Goal: Information Seeking & Learning: Learn about a topic

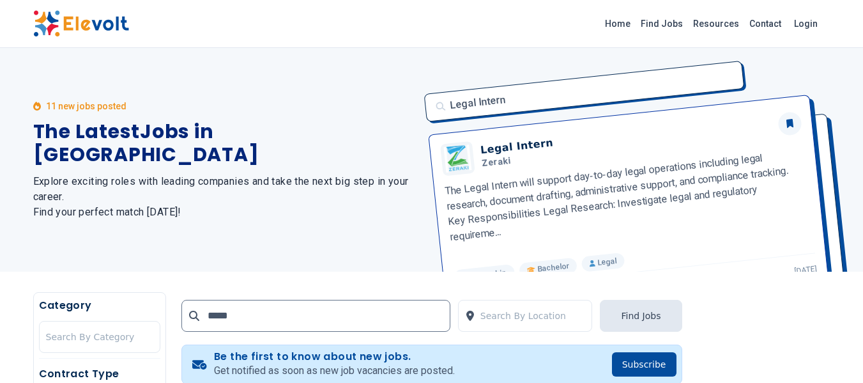
click at [257, 66] on div "11 new jobs posted The Latest Jobs in Kenya Explore exciting roles with leading…" at bounding box center [224, 160] width 383 height 224
drag, startPoint x: 332, startPoint y: 9, endPoint x: 245, endPoint y: 32, distance: 90.5
click at [245, 32] on div "Home Find Jobs Resources Contact Login" at bounding box center [431, 23] width 817 height 27
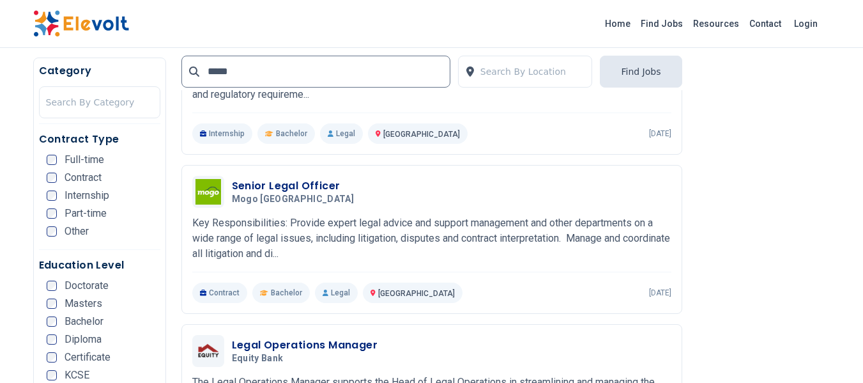
scroll to position [715, 0]
